Goal: Task Accomplishment & Management: Use online tool/utility

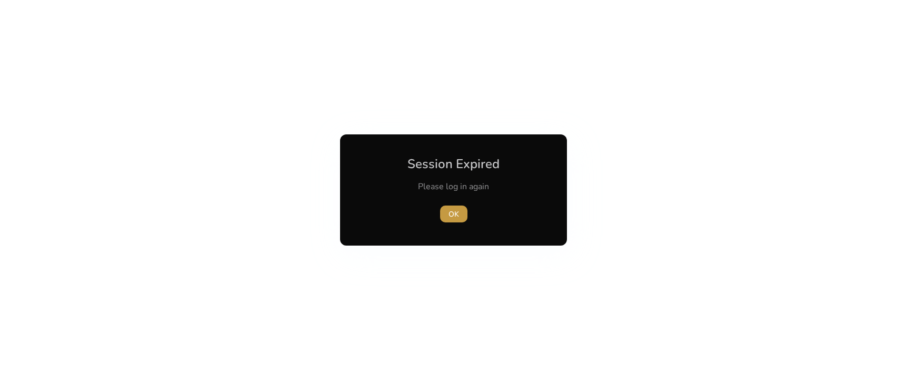
click at [460, 211] on span "button" at bounding box center [453, 213] width 27 height 25
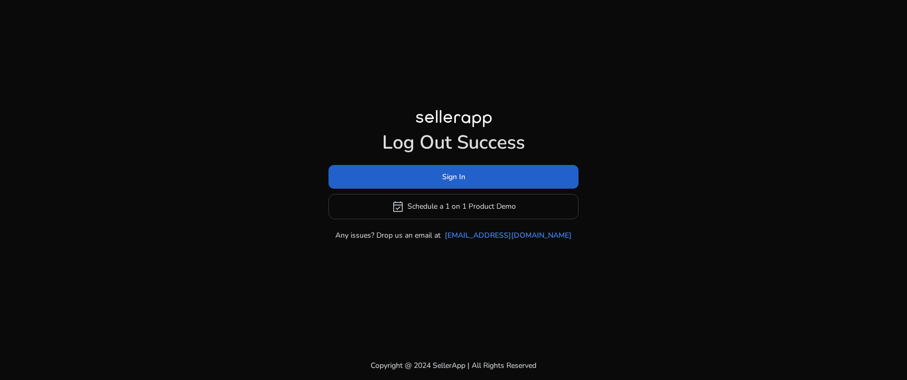
click at [471, 176] on span at bounding box center [454, 176] width 250 height 25
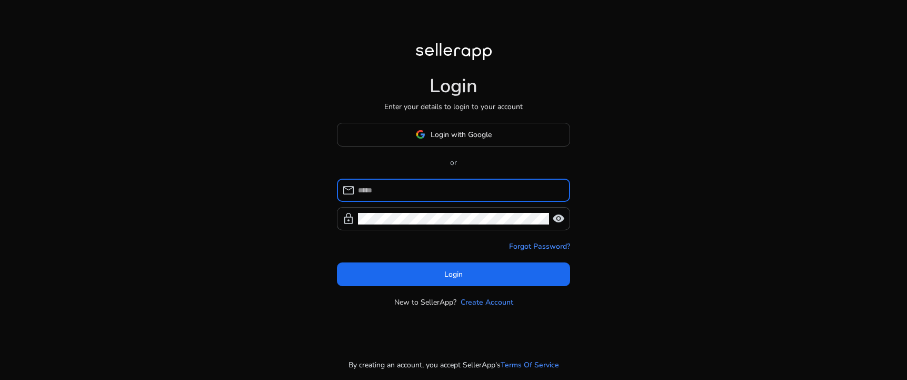
type input "**********"
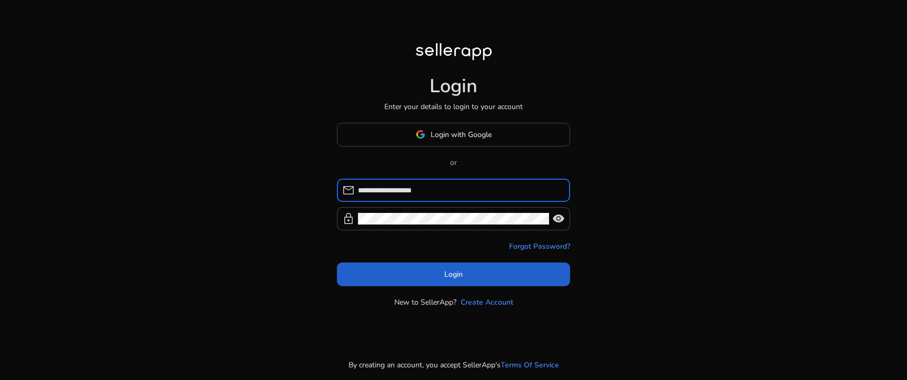
click at [481, 275] on span at bounding box center [453, 273] width 233 height 25
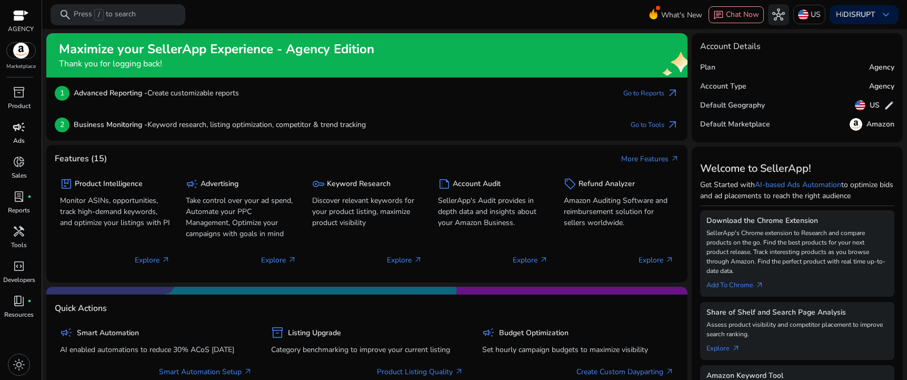
click at [24, 128] on span "campaign" at bounding box center [19, 127] width 13 height 13
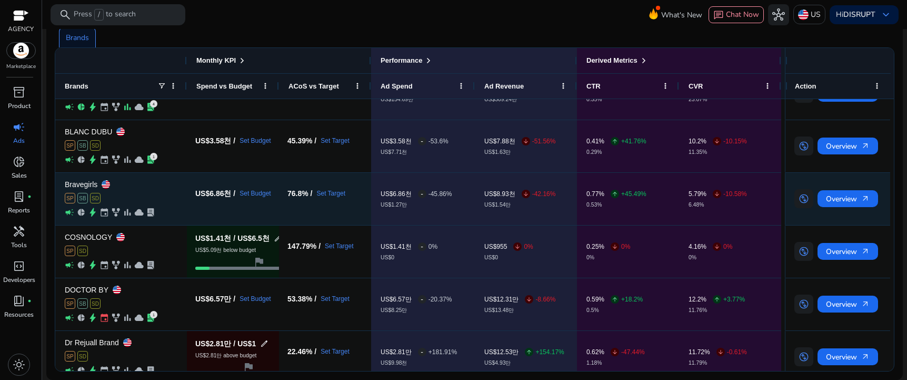
scroll to position [92, 0]
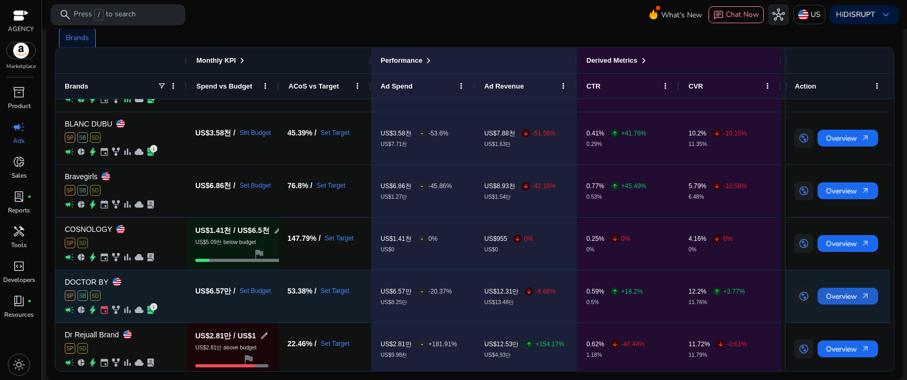
click at [846, 295] on span "Overview arrow_outward" at bounding box center [848, 296] width 44 height 22
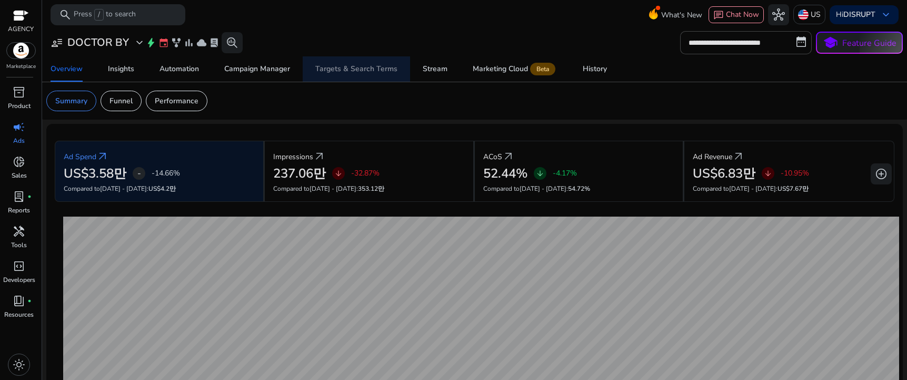
click at [366, 72] on div "Targets & Search Terms" at bounding box center [356, 68] width 82 height 7
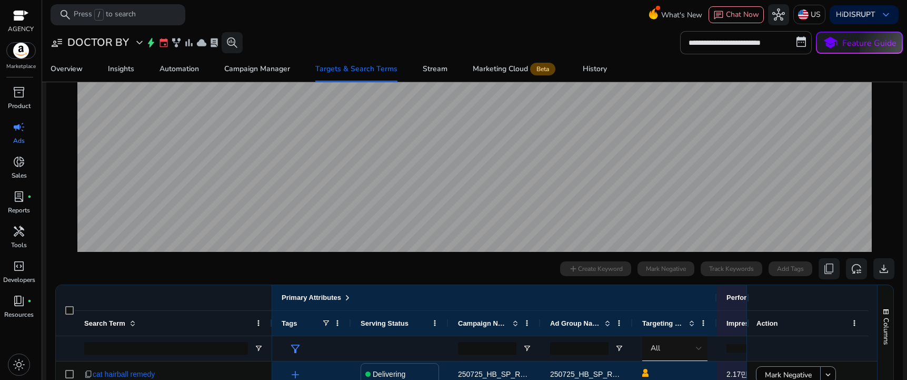
scroll to position [275, 0]
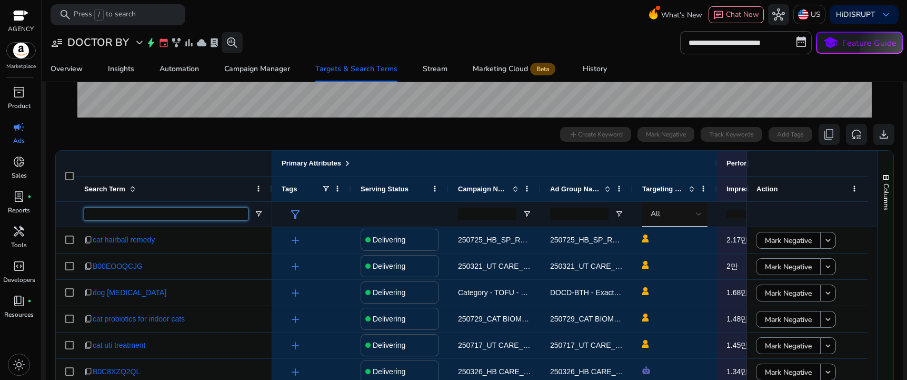
click at [146, 216] on input "Search Term Filter Input" at bounding box center [166, 213] width 164 height 13
paste input "**********"
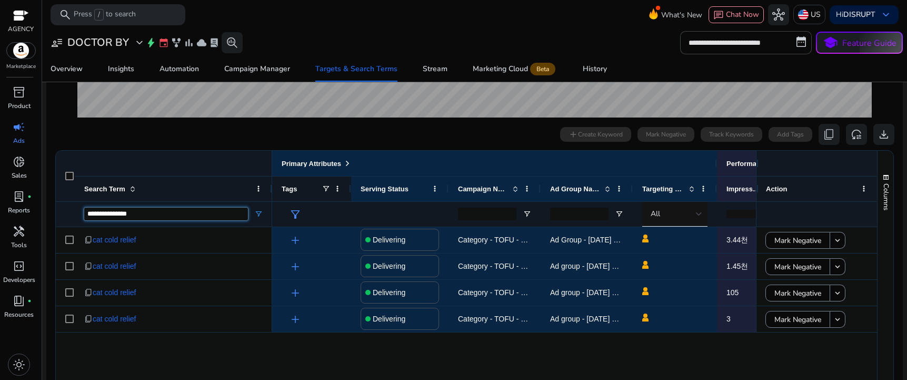
scroll to position [0, 0]
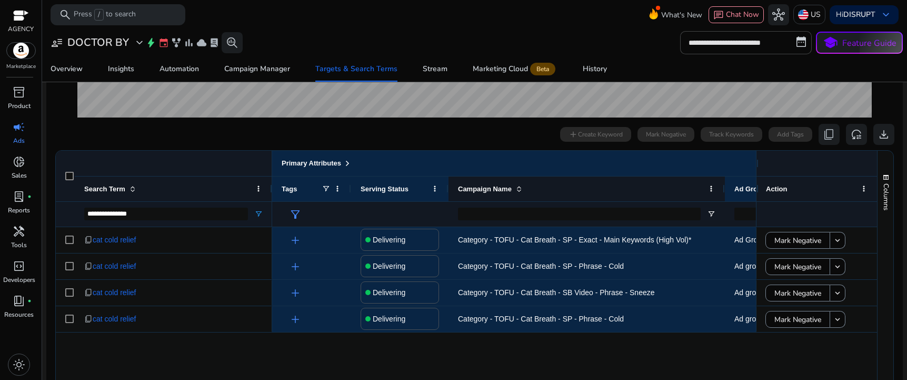
drag, startPoint x: 538, startPoint y: 184, endPoint x: 722, endPoint y: 182, distance: 184.3
click at [722, 182] on div at bounding box center [724, 188] width 4 height 25
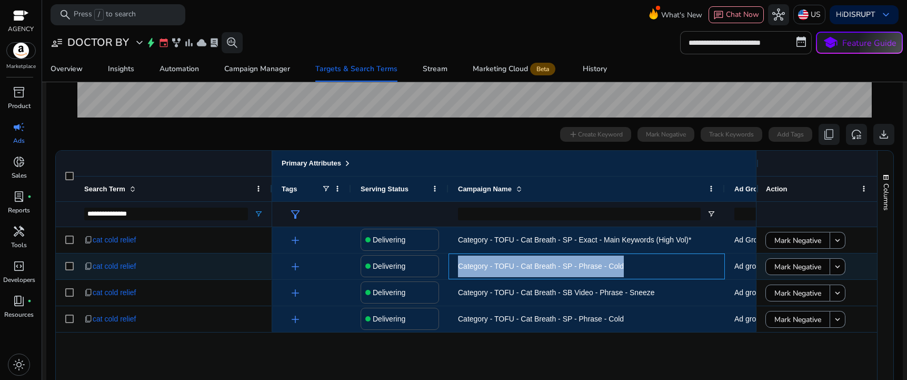
drag, startPoint x: 637, startPoint y: 264, endPoint x: 444, endPoint y: 269, distance: 193.3
click at [444, 269] on div "add Delivering Category - TOFU - Cat Breath - SP - Phrase - Cold Ad group - [DA…" at bounding box center [784, 266] width 1024 height 26
copy div "Category - TOFU - Cat Breath - SP - Phrase - Cold"
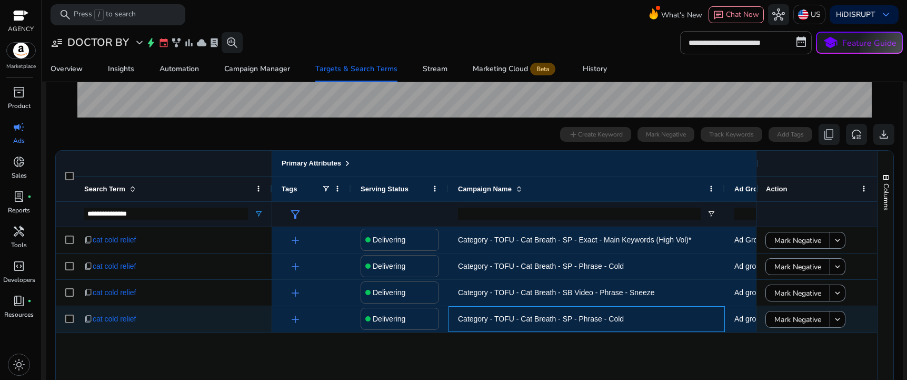
click at [643, 316] on span "Category - TOFU - Cat Breath - SP - Phrase - Cold" at bounding box center [586, 319] width 257 height 22
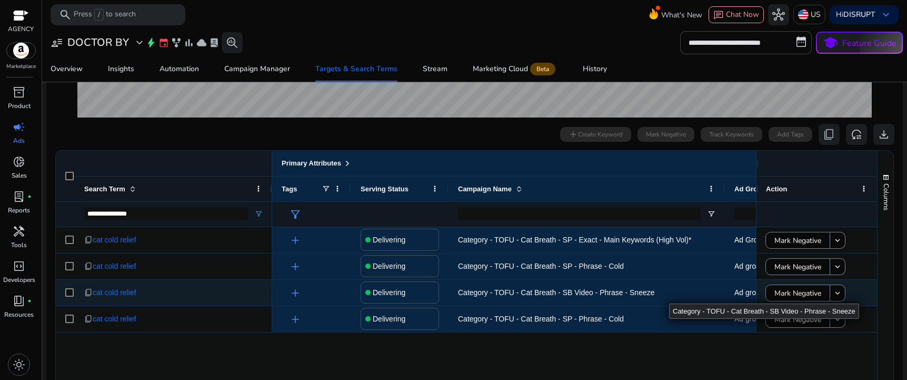
click at [671, 293] on span "Category - TOFU - Cat Breath - SB Video - Phrase - Sneeze" at bounding box center [586, 293] width 257 height 22
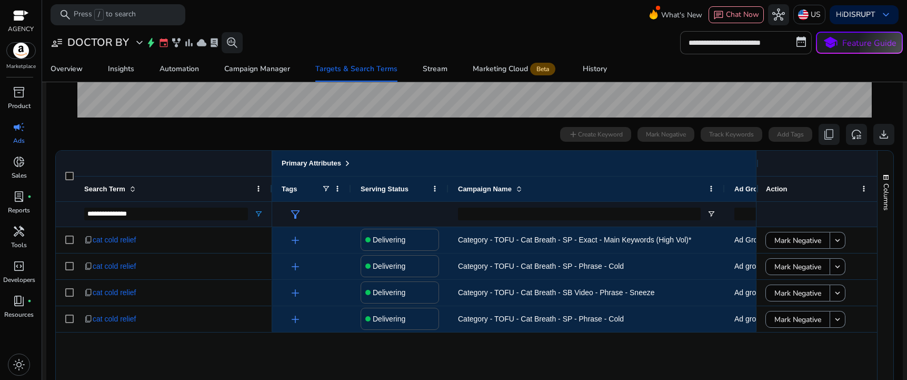
click at [427, 353] on div "add Delivering Category - TOFU - Cat Breath - SP - Exact - Main Keywords (High …" at bounding box center [514, 316] width 484 height 178
click at [144, 214] on input "**********" at bounding box center [166, 213] width 164 height 13
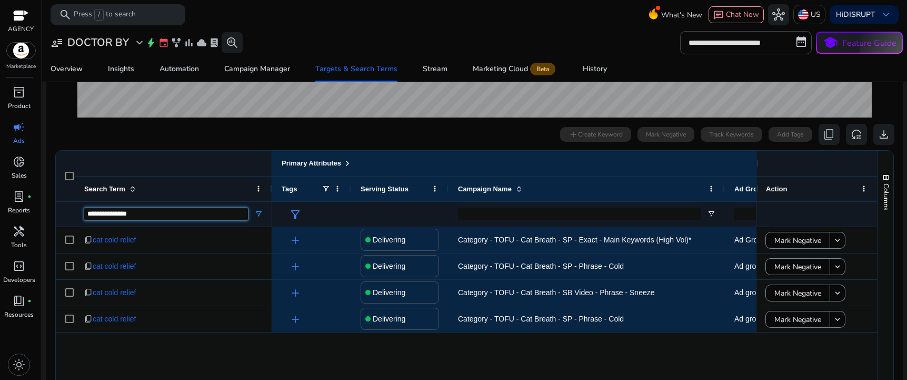
click at [144, 214] on input "**********" at bounding box center [166, 213] width 164 height 13
paste input "**********"
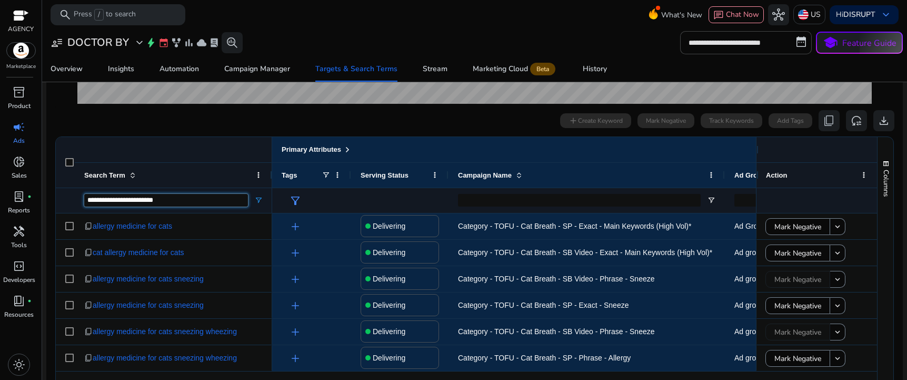
scroll to position [290, 0]
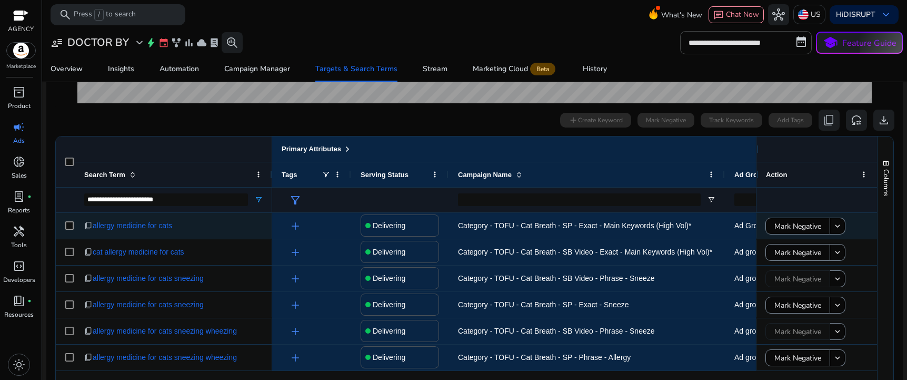
click at [710, 223] on span "Category - TOFU - Cat Breath - SP - Exact - Main Keywords (High Vol)*" at bounding box center [586, 226] width 257 height 22
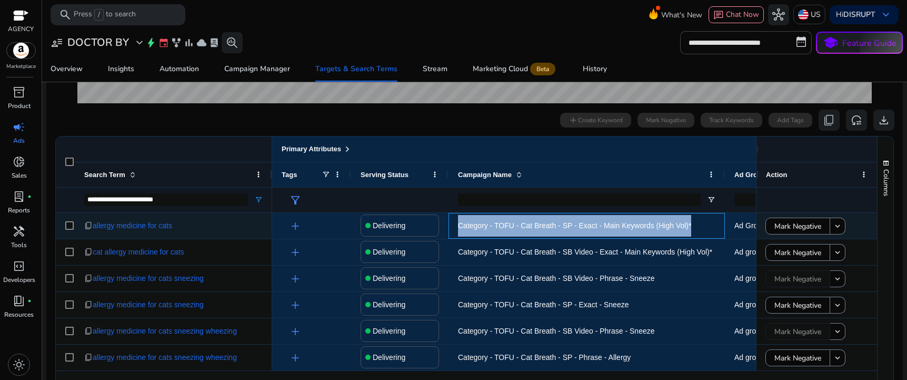
drag, startPoint x: 710, startPoint y: 223, endPoint x: 464, endPoint y: 232, distance: 246.6
click at [464, 232] on span "Category - TOFU - Cat Breath - SP - Exact - Main Keywords (High Vol)*" at bounding box center [586, 226] width 257 height 22
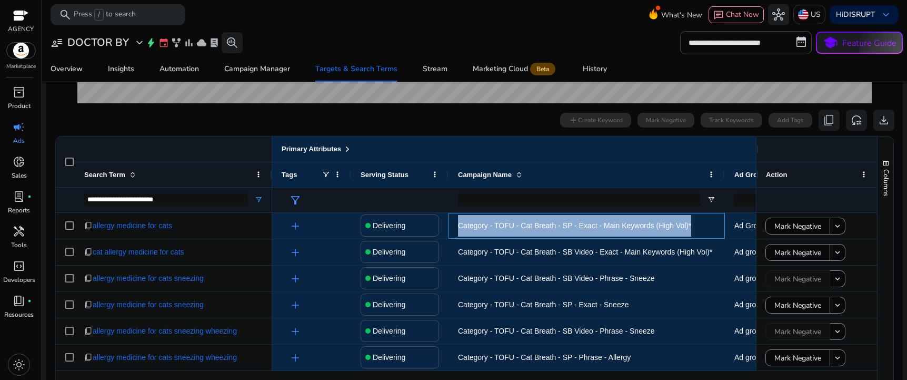
copy span "Category - TOFU - Cat Breath - SP - Exact - Main Keywords (High Vol)*"
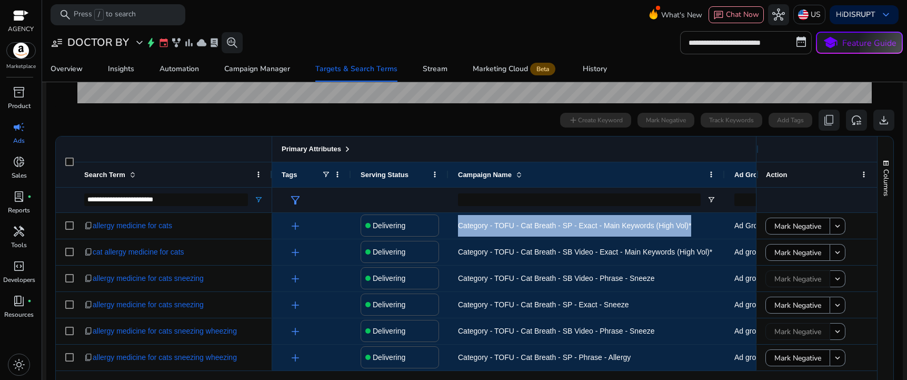
click at [521, 151] on div "Primary Attributes" at bounding box center [587, 149] width 610 height 14
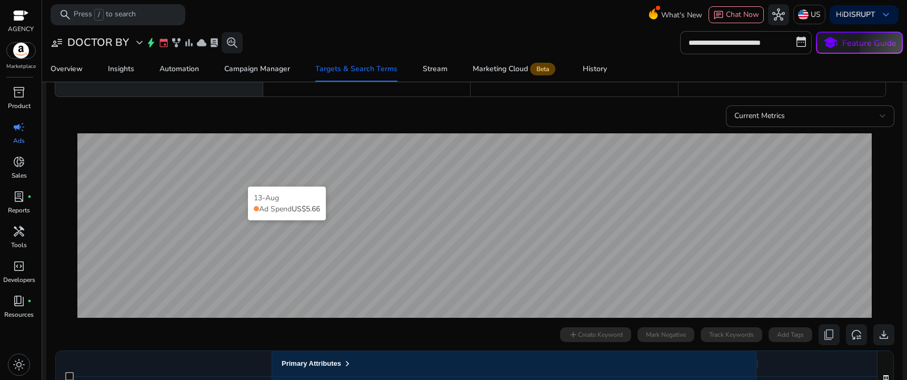
scroll to position [287, 0]
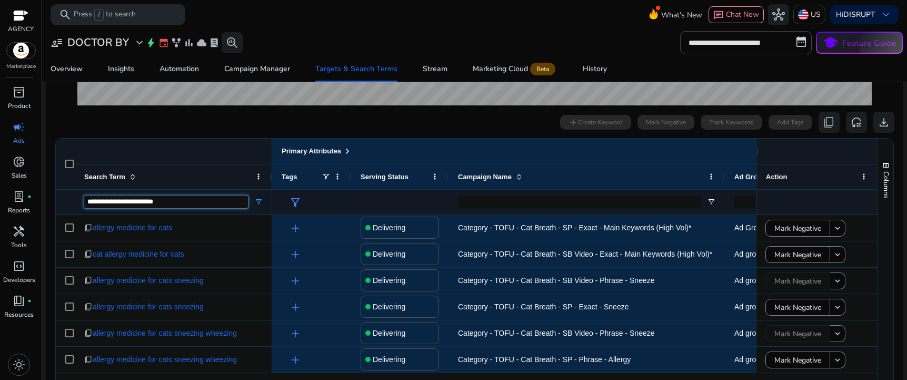
click at [183, 203] on input "**********" at bounding box center [166, 201] width 164 height 13
paste input "Search Term Filter Input"
type input "**********"
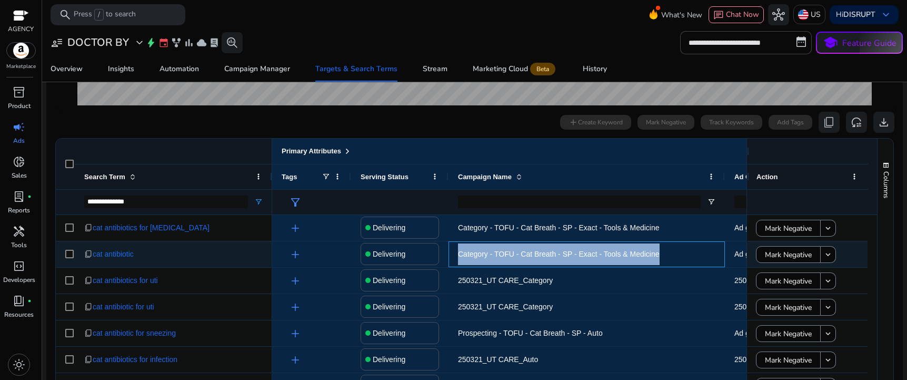
drag, startPoint x: 672, startPoint y: 254, endPoint x: 459, endPoint y: 255, distance: 213.2
click at [459, 255] on span "Category - TOFU - Cat Breath - SP - Exact - Tools & Medicine" at bounding box center [586, 254] width 257 height 22
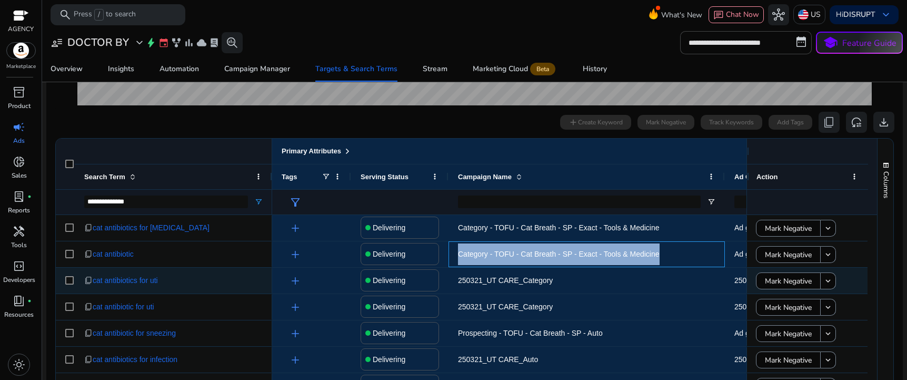
copy span "Category - TOFU - Cat Breath - SP - Exact - Tools & Medicine"
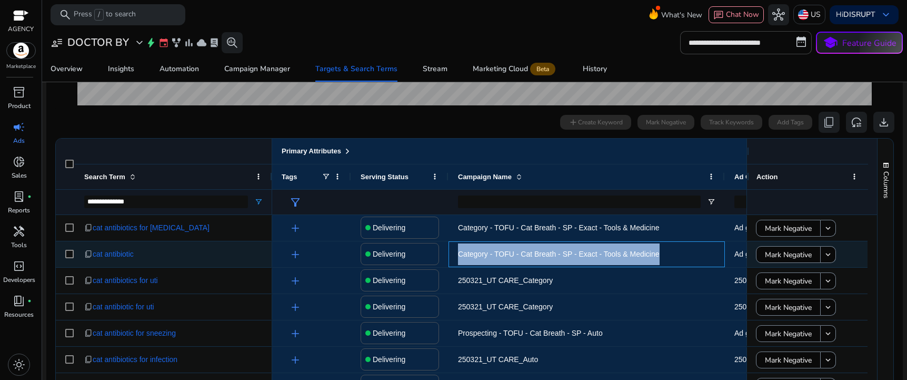
click at [685, 251] on span "Category - TOFU - Cat Breath - SP - Exact - Tools & Medicine" at bounding box center [586, 254] width 257 height 22
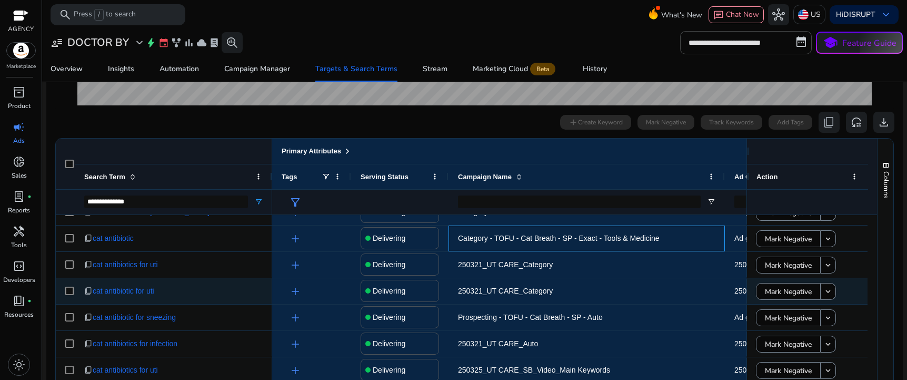
scroll to position [0, 0]
